Goal: Task Accomplishment & Management: Manage account settings

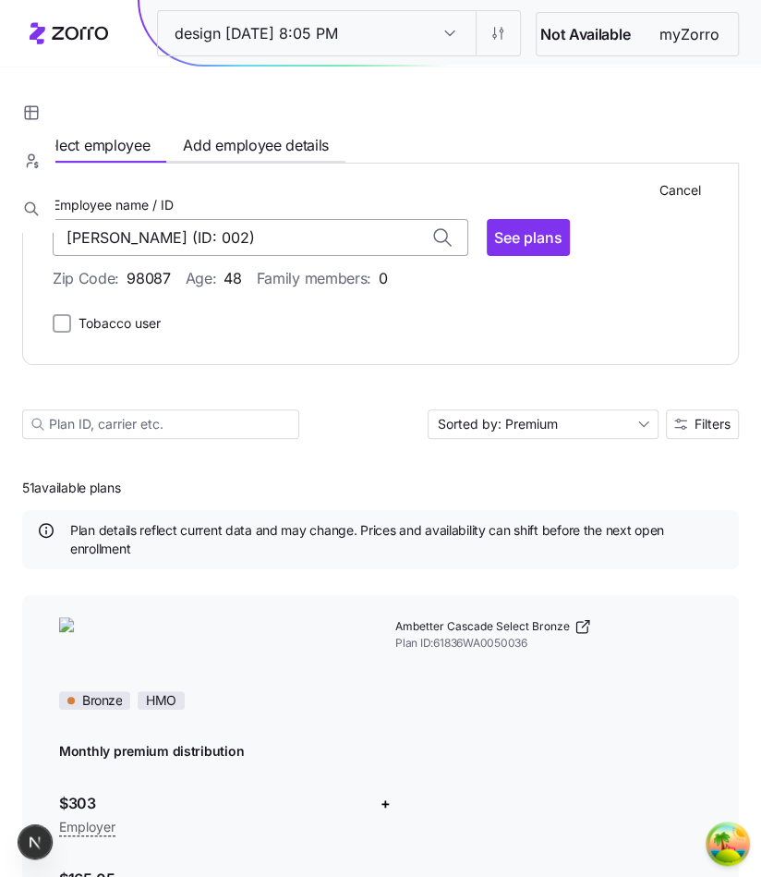
click at [266, 224] on input "[PERSON_NAME] (ID: 002)" at bounding box center [261, 237] width 416 height 37
click at [372, 229] on input "[PERSON_NAME] (ID: 002)" at bounding box center [261, 237] width 416 height 37
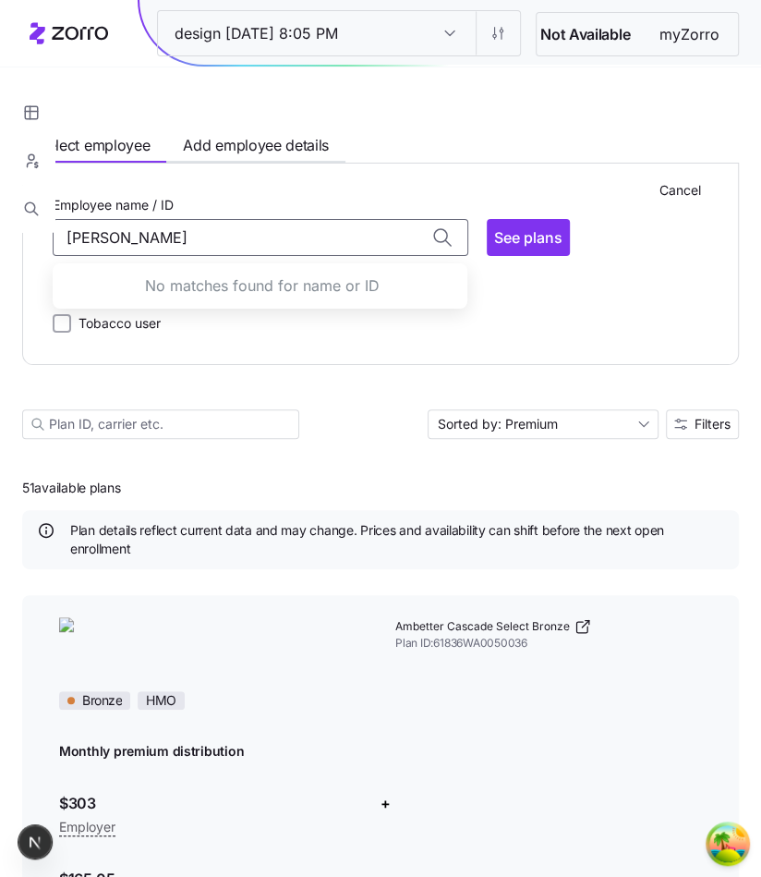
type input "[PERSON_NAME]"
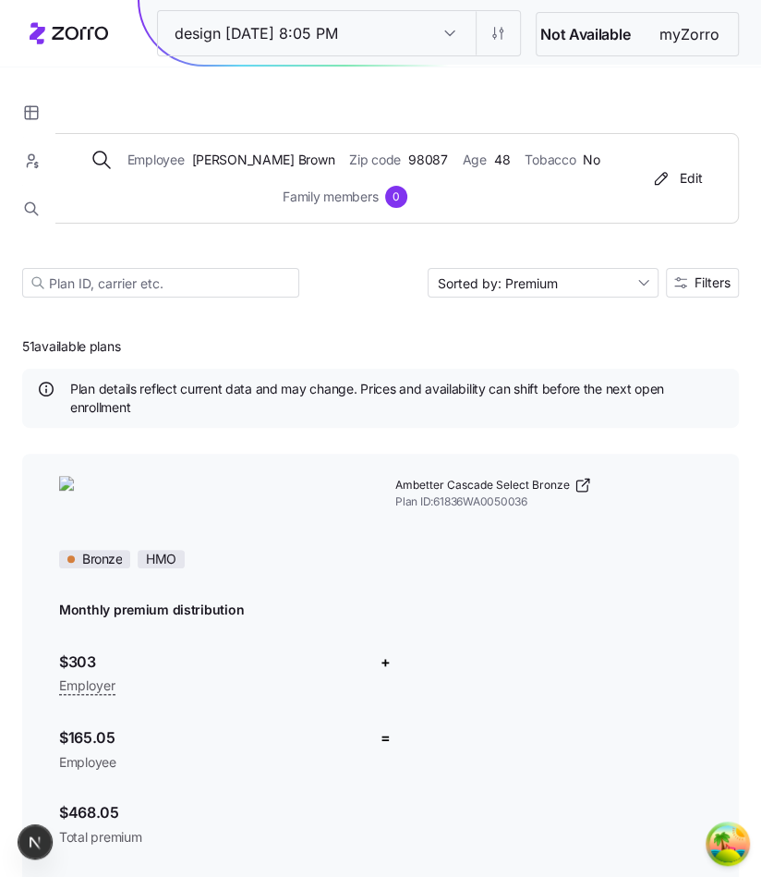
click at [405, 102] on div "Employee [PERSON_NAME] Zip code 98087 Age [DEMOGRAPHIC_DATA] Tobacco No Family …" at bounding box center [380, 193] width 717 height 253
click at [684, 169] on div "Edit" at bounding box center [676, 178] width 53 height 18
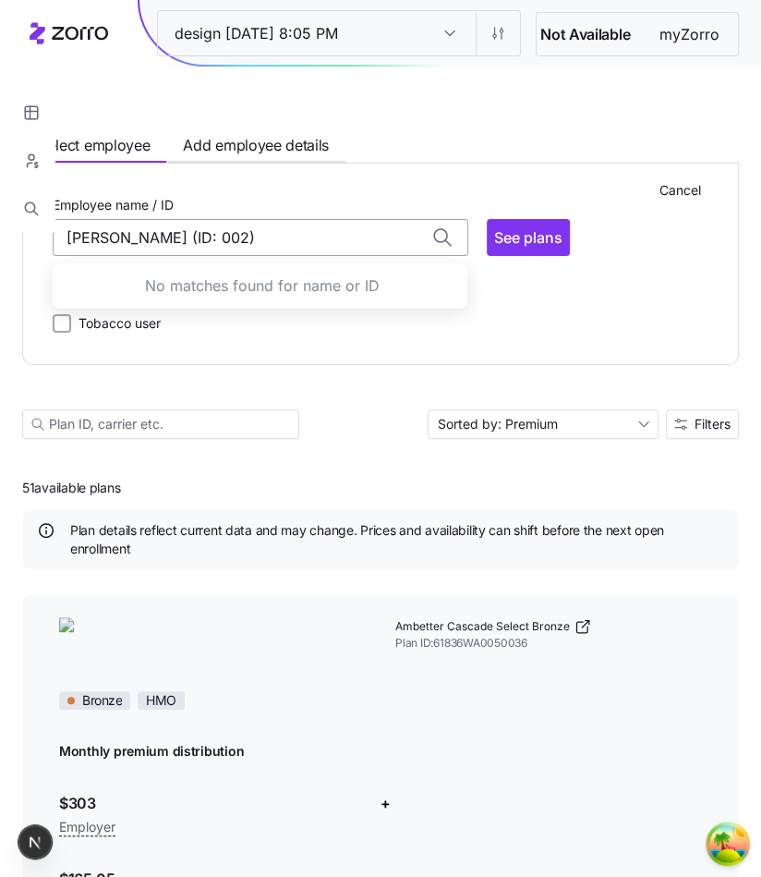
click at [352, 234] on input "[PERSON_NAME] (ID: 002)" at bounding box center [261, 237] width 416 height 37
type input "[PERSON_NAME] (ID: 002)"
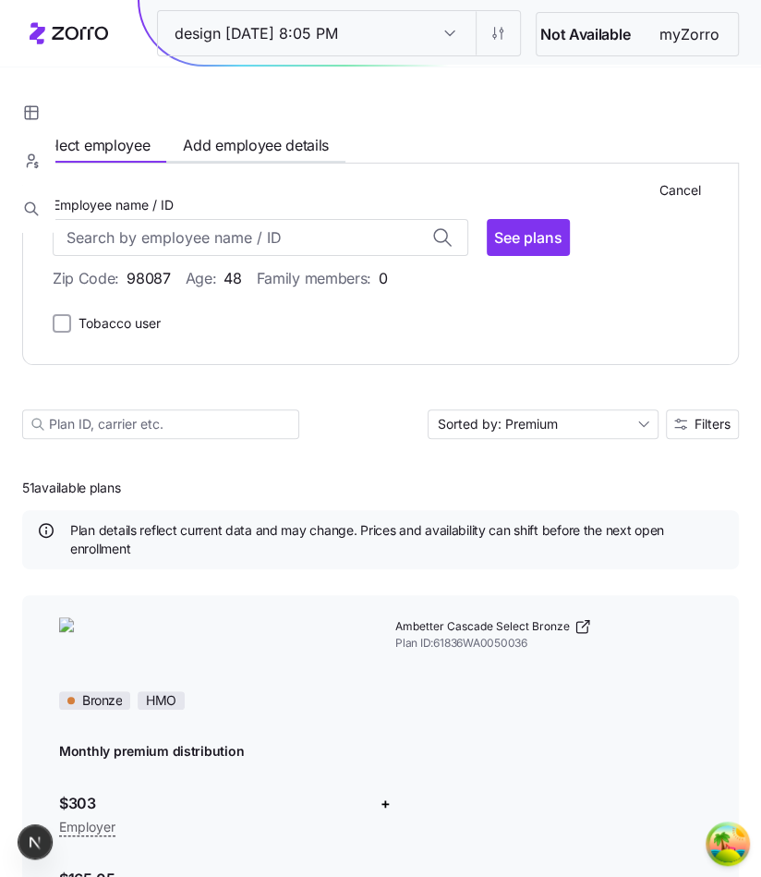
type input "[PERSON_NAME] (ID: 002)"
